Goal: Navigation & Orientation: Go to known website

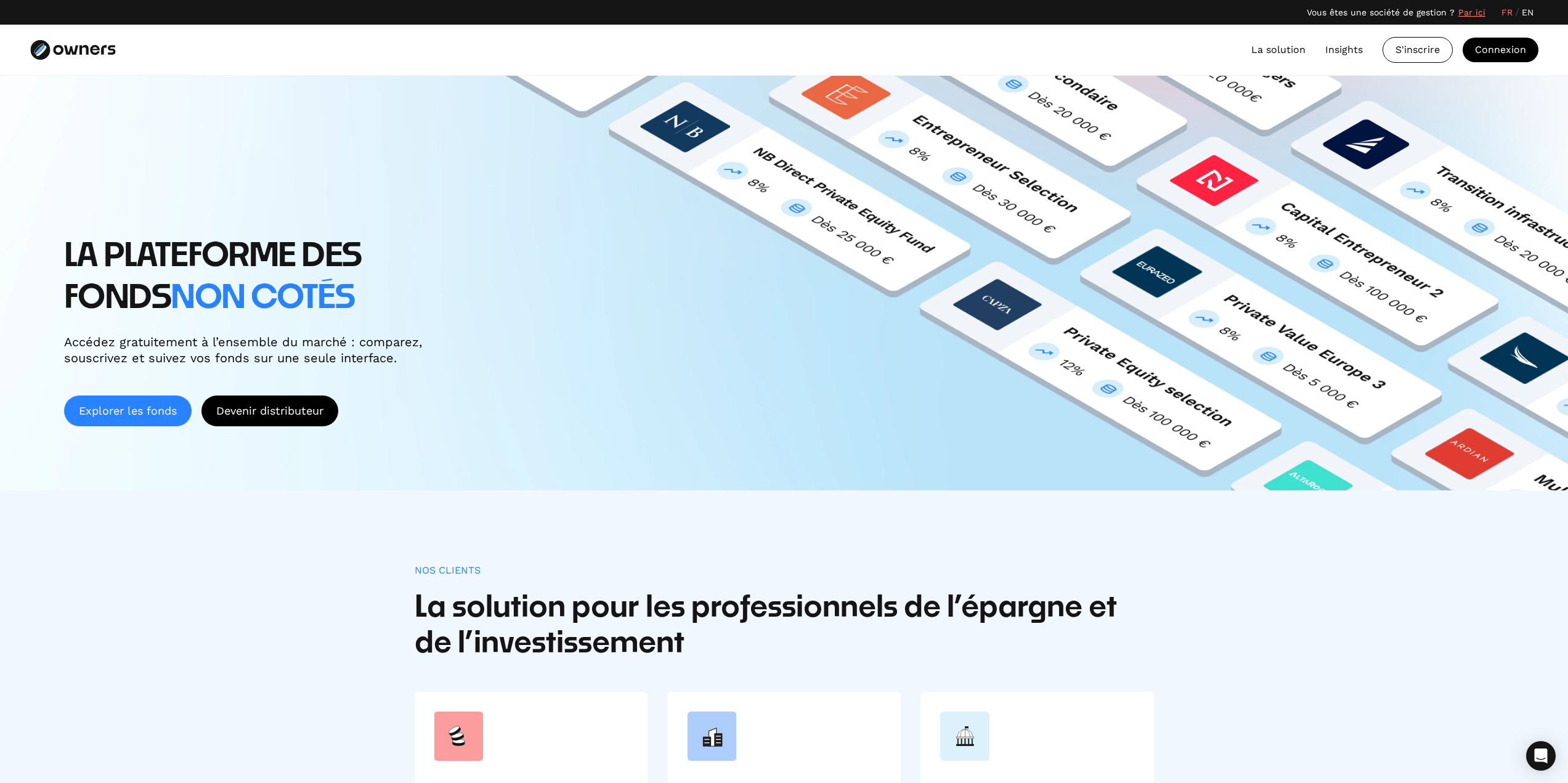
click at [118, 413] on link "Explorer les fonds" at bounding box center [128, 410] width 128 height 31
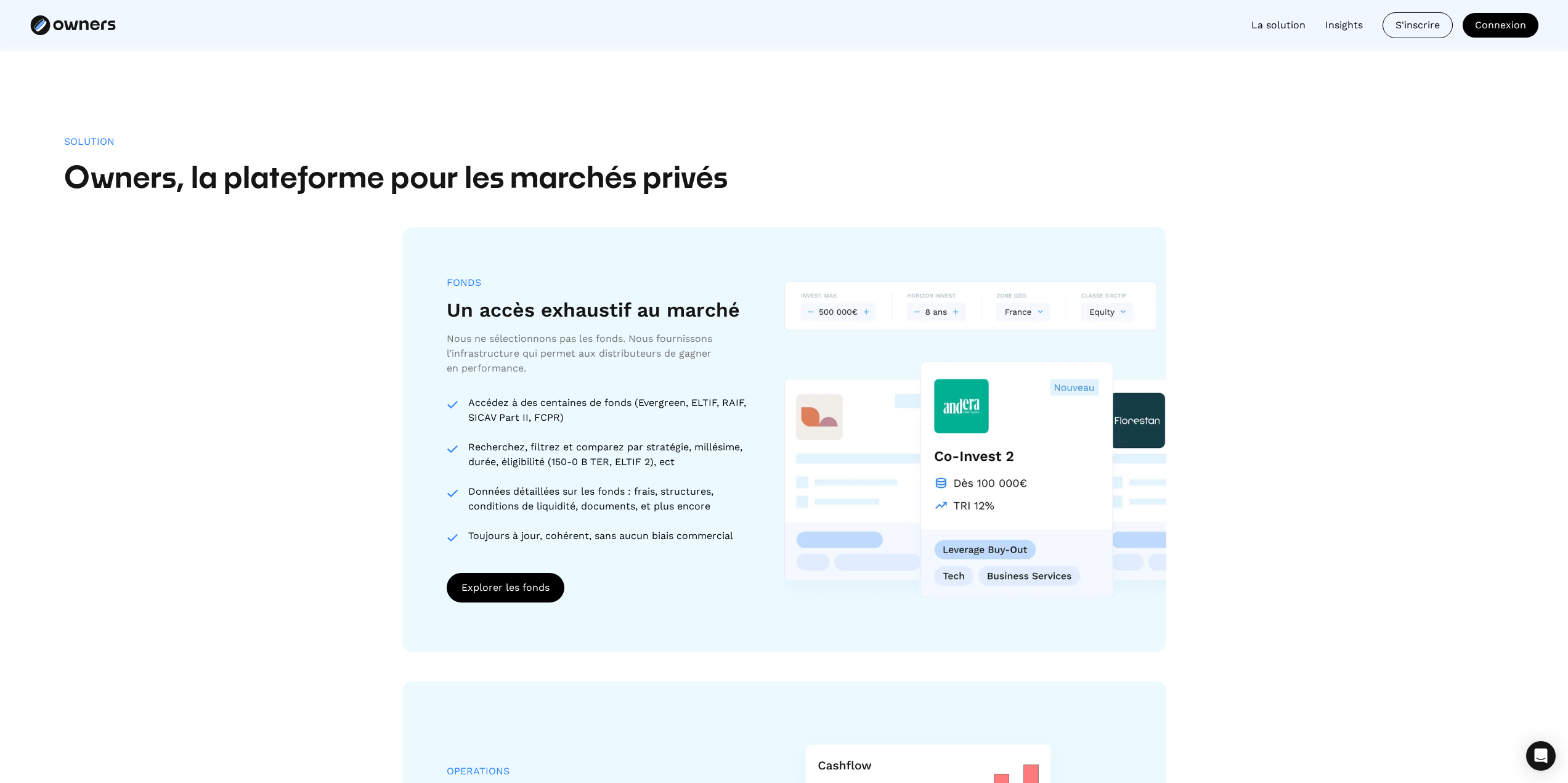
scroll to position [924, 0]
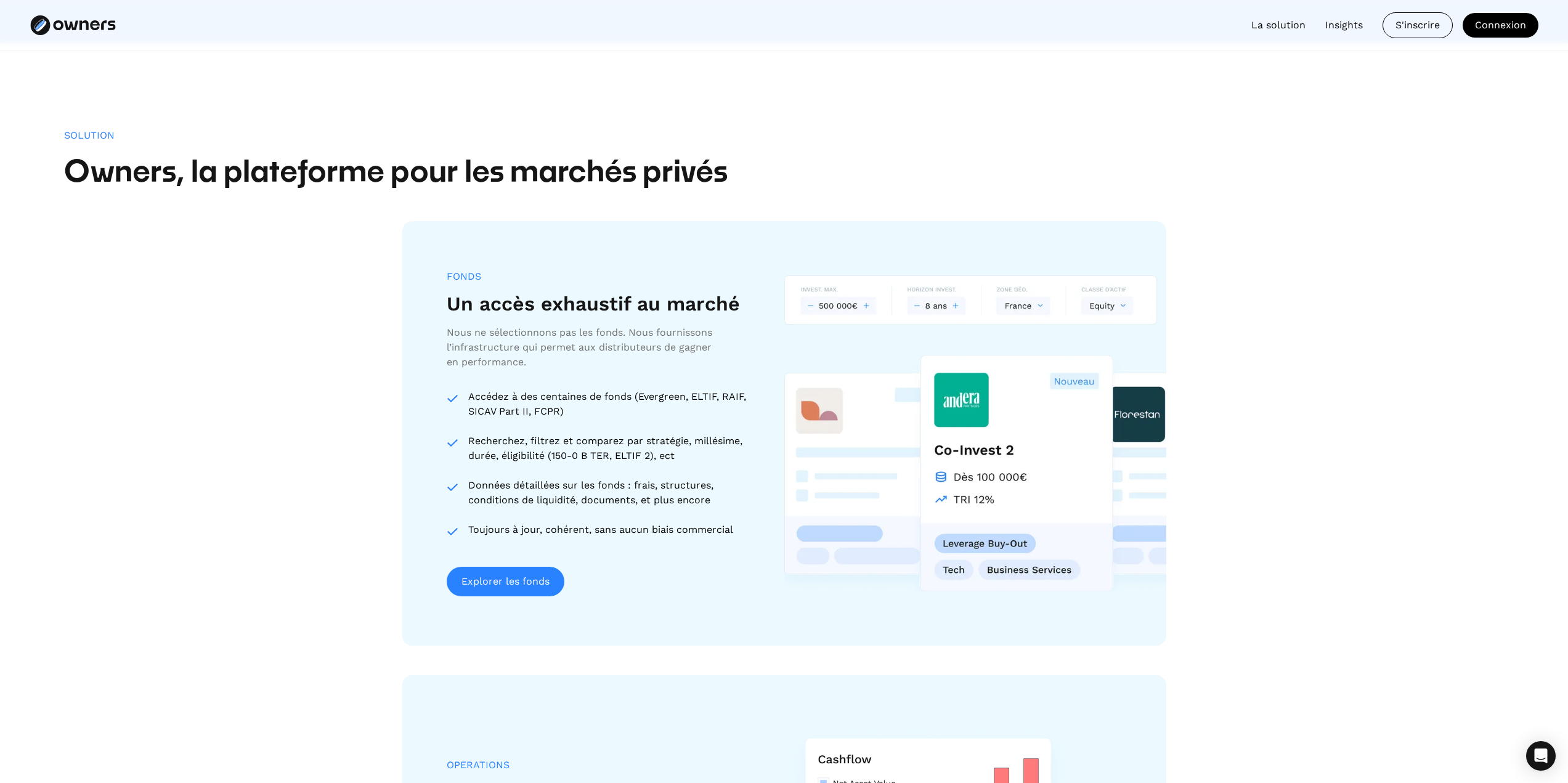
click at [515, 577] on div "Explorer les fonds" at bounding box center [506, 581] width 88 height 15
